Goal: Find specific page/section: Find specific page/section

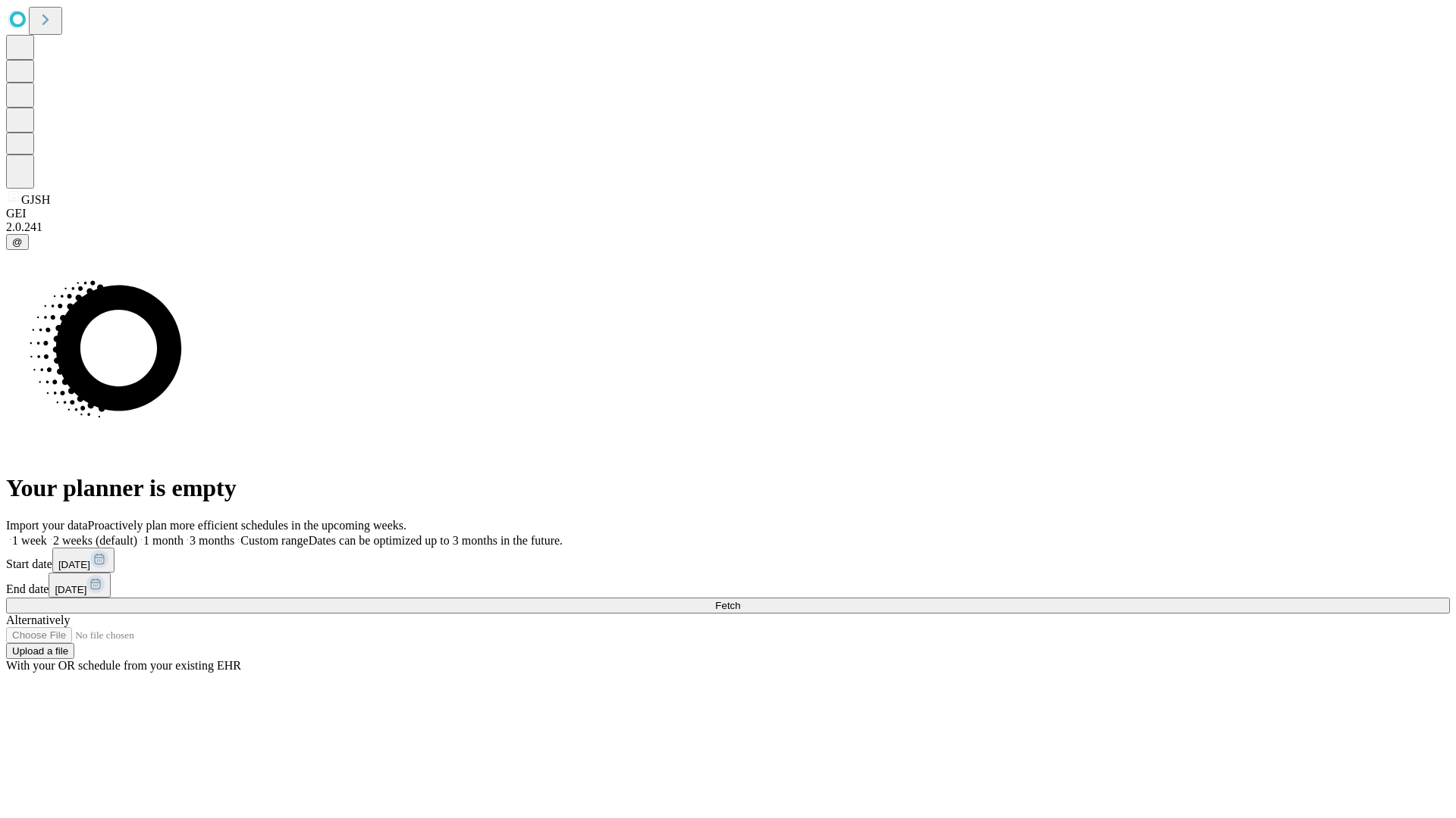
click at [740, 600] on span "Fetch" at bounding box center [727, 605] width 25 height 11
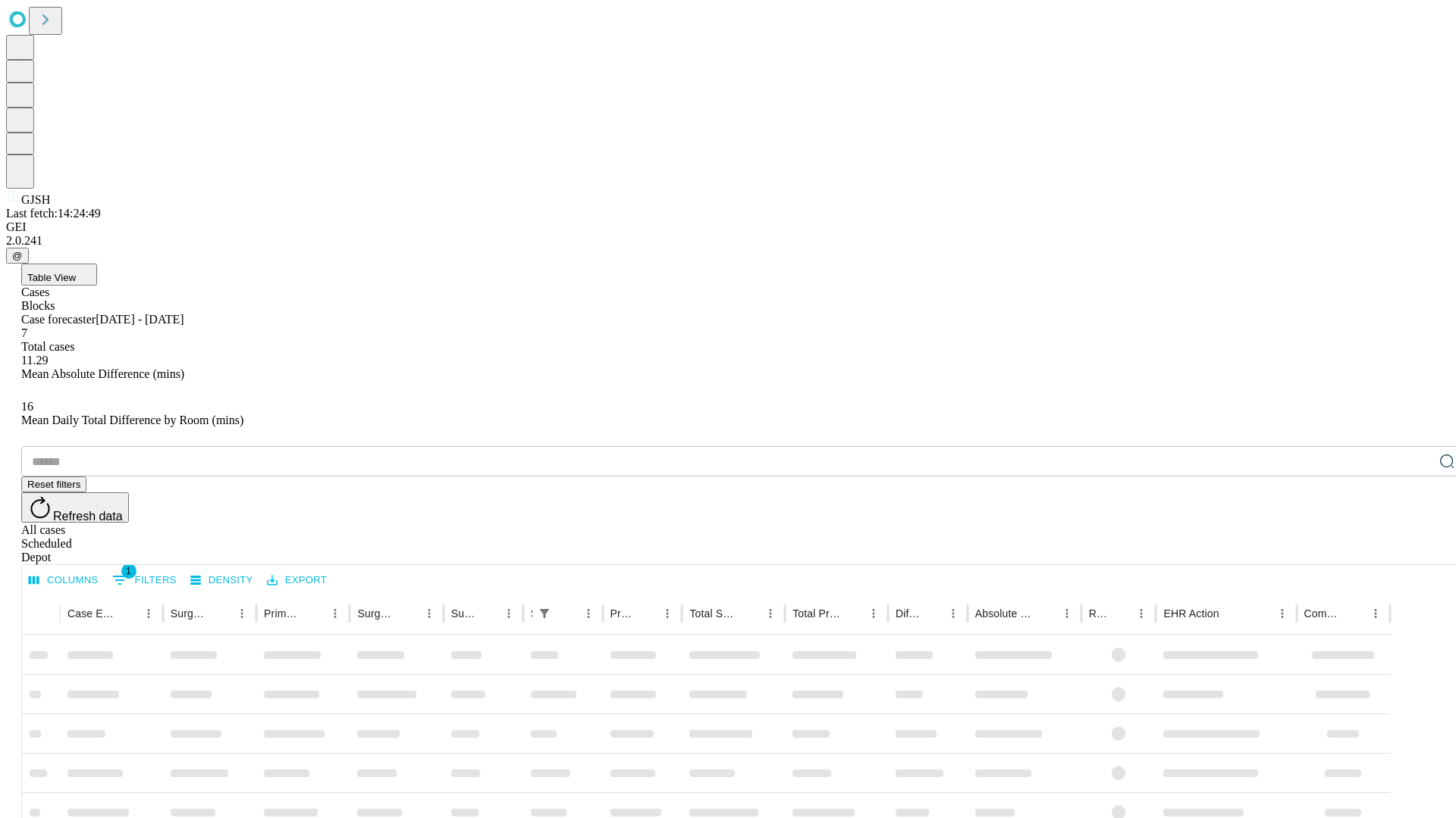
click at [76, 272] on span "Table View" at bounding box center [51, 278] width 49 height 11
